Goal: Information Seeking & Learning: Understand process/instructions

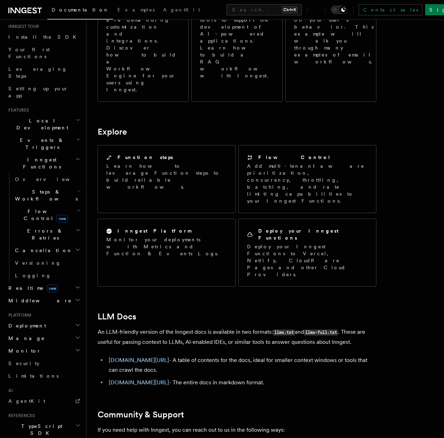
scroll to position [120, 0]
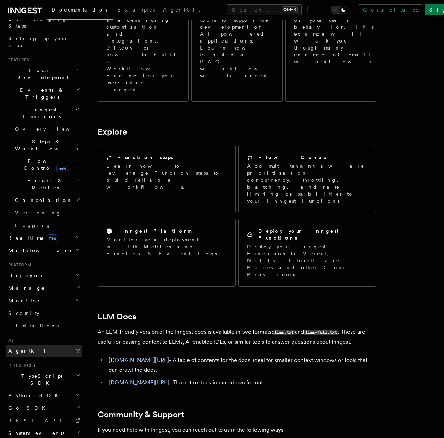
click at [30, 345] on link "AgentKit" at bounding box center [44, 351] width 76 height 13
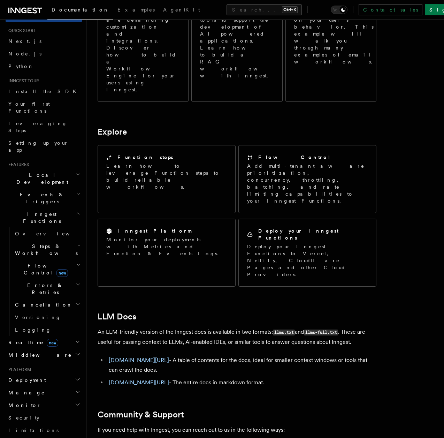
scroll to position [0, 0]
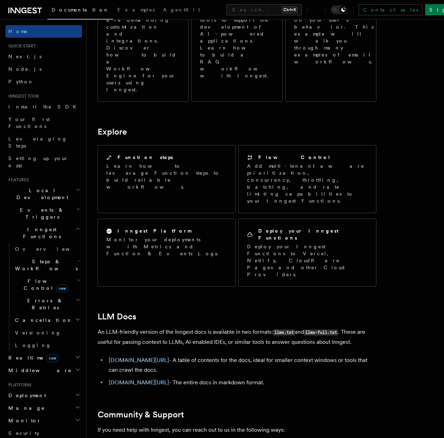
click at [47, 187] on span "Local Development" at bounding box center [41, 194] width 70 height 14
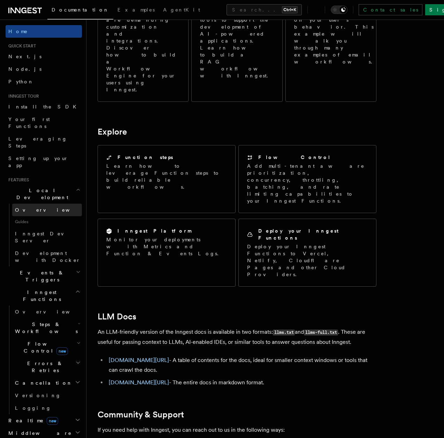
click at [31, 207] on span "Overview" at bounding box center [51, 210] width 72 height 6
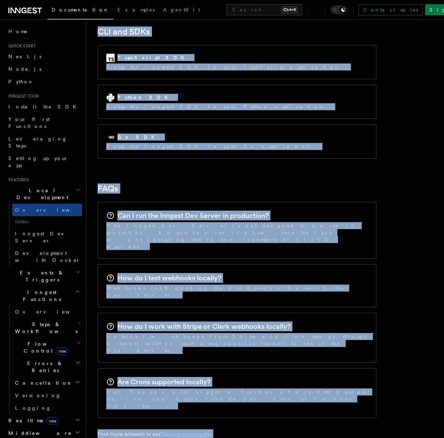
scroll to position [1001, 0]
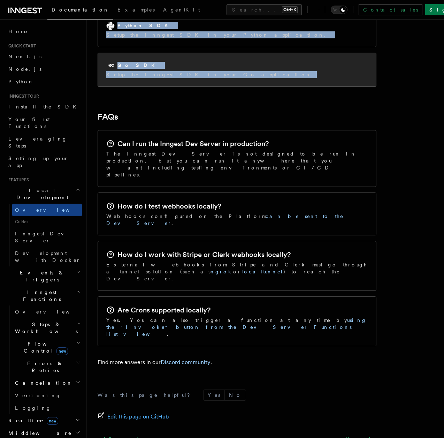
drag, startPoint x: 95, startPoint y: 28, endPoint x: 260, endPoint y: 52, distance: 167.4
copy article "Features Local development Inngest's tooling makes it easy to develop your func…"
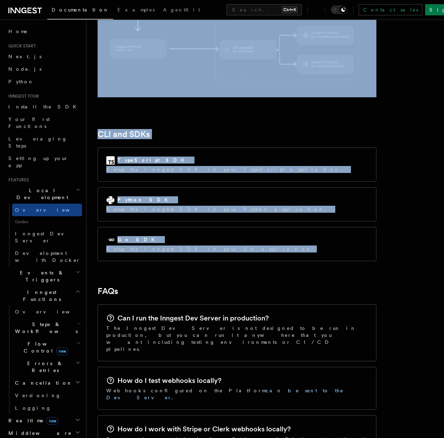
scroll to position [791, 0]
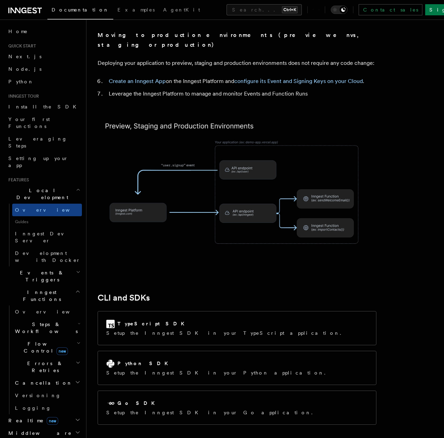
scroll to position [837, 0]
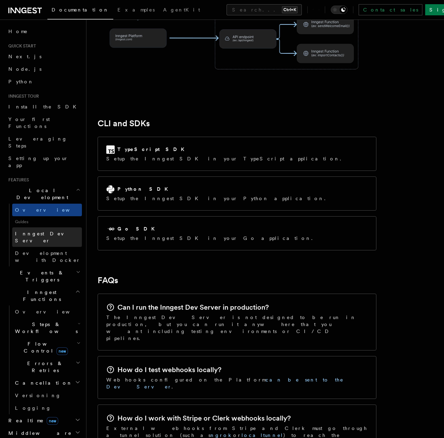
click at [46, 231] on span "Inngest Dev Server" at bounding box center [45, 237] width 60 height 13
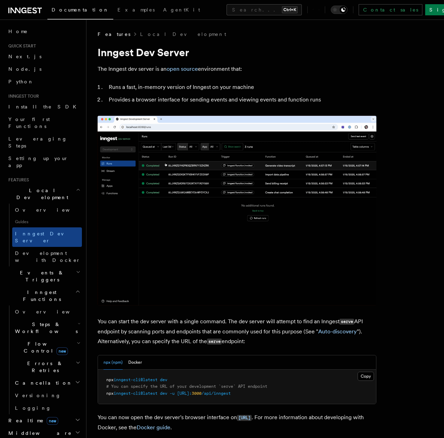
click at [27, 216] on span "Guides" at bounding box center [47, 221] width 70 height 11
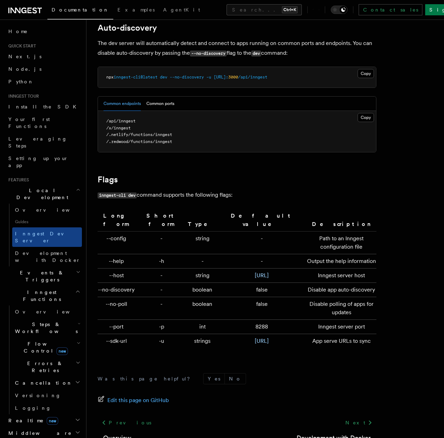
scroll to position [2196, 0]
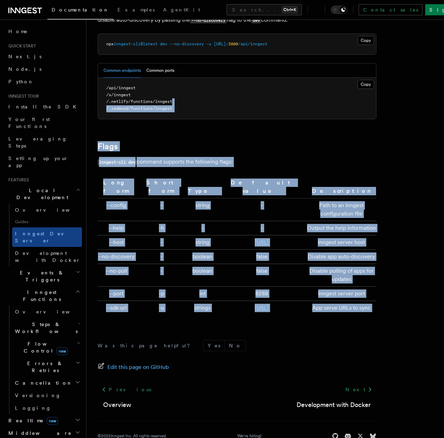
drag, startPoint x: 185, startPoint y: 312, endPoint x: 180, endPoint y: 81, distance: 230.6
click at [135, 362] on span "Edit this page on GitHub" at bounding box center [138, 367] width 62 height 10
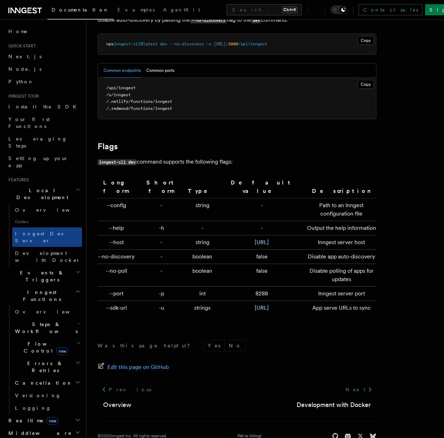
click at [0, 0] on nav "On this page Inngest Dev Server Connecting apps to the Dev Server How functions…" at bounding box center [0, 0] width 0 height 0
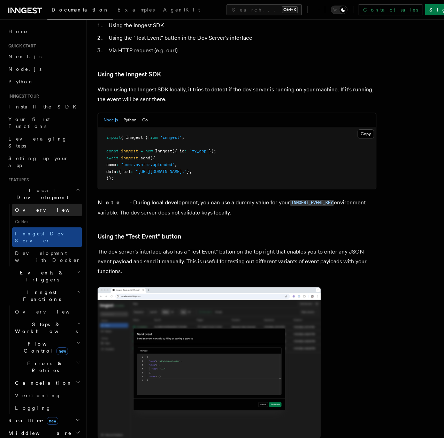
scroll to position [1219, 0]
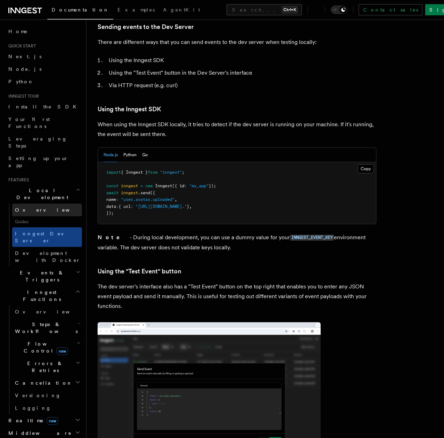
click at [30, 204] on link "Overview" at bounding box center [47, 210] width 70 height 13
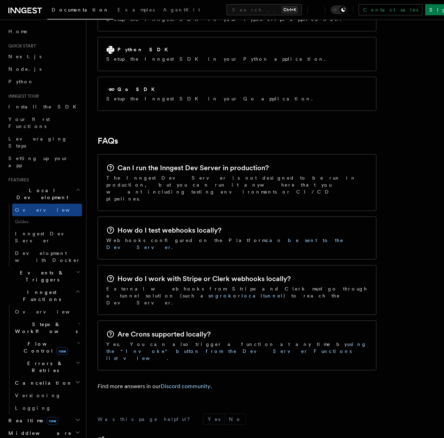
scroll to position [1001, 0]
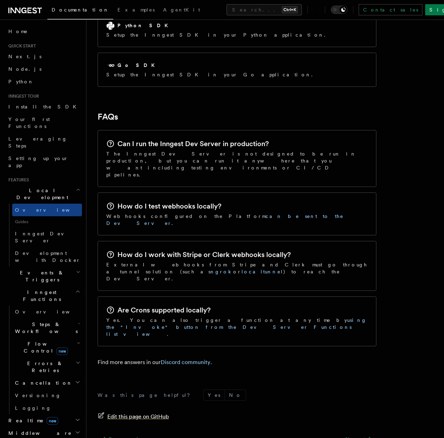
click at [156, 412] on span "Edit this page on GitHub" at bounding box center [138, 417] width 62 height 10
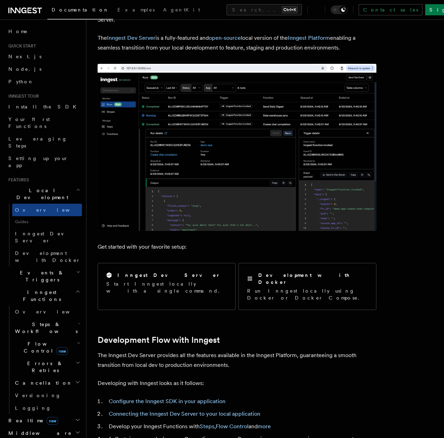
scroll to position [0, 0]
